Goal: Task Accomplishment & Management: Use online tool/utility

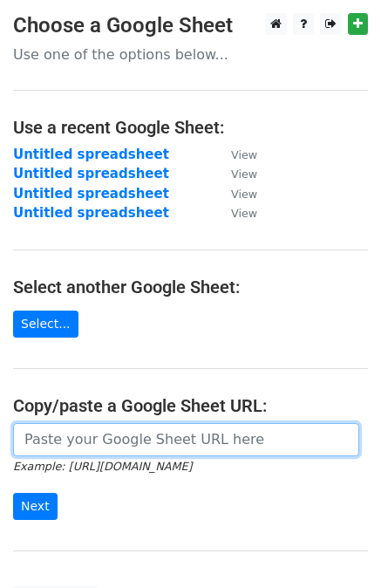
click at [70, 447] on input "url" at bounding box center [186, 439] width 346 height 33
paste input "[URL][DOMAIN_NAME]"
type input "[URL][DOMAIN_NAME]"
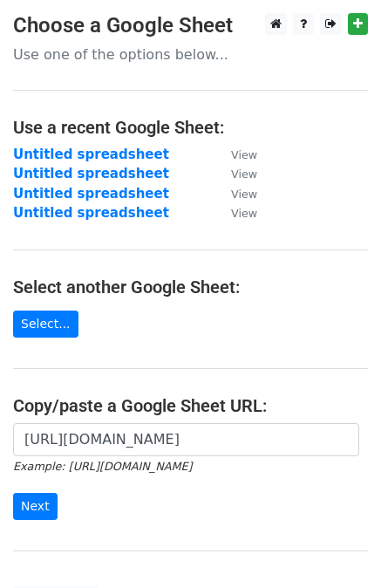
scroll to position [0, 0]
click at [31, 502] on input "Next" at bounding box center [35, 506] width 44 height 27
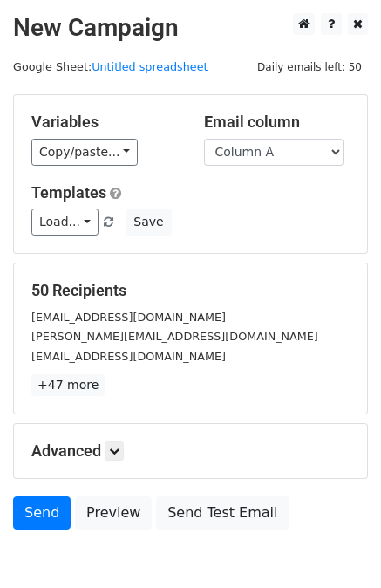
click at [28, 539] on body "New Campaign Daily emails left: 50 Google Sheet: Untitled spreadsheet Variables…" at bounding box center [190, 310] width 381 height 595
click at [40, 513] on link "Send" at bounding box center [42, 512] width 58 height 33
